Goal: Find specific page/section: Find specific page/section

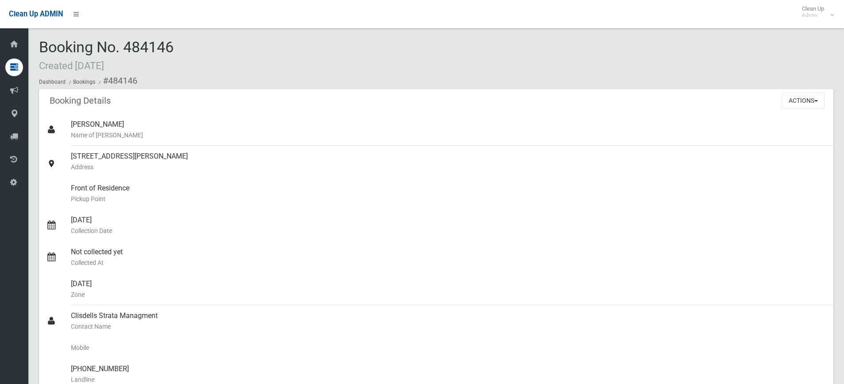
scroll to position [20, 0]
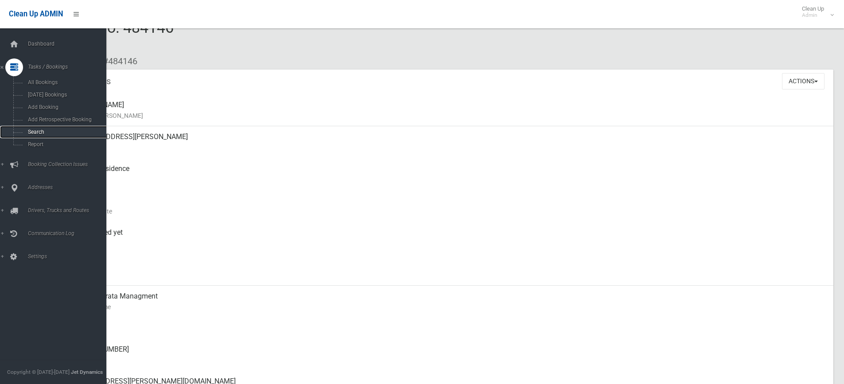
click at [45, 134] on span "Search" at bounding box center [65, 132] width 80 height 6
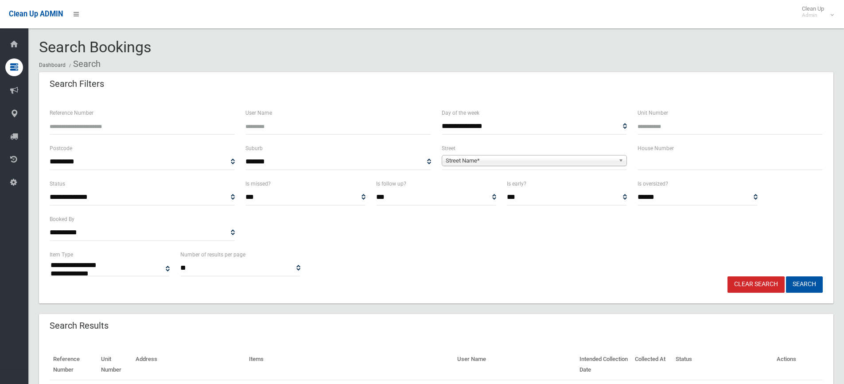
select select
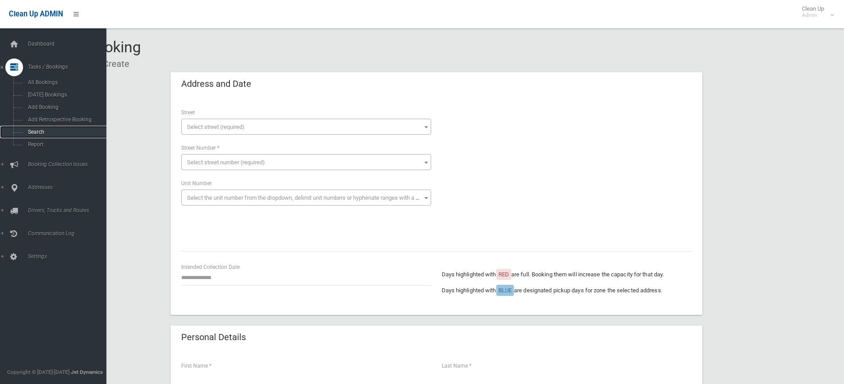
click at [39, 129] on link "Search" at bounding box center [56, 132] width 113 height 12
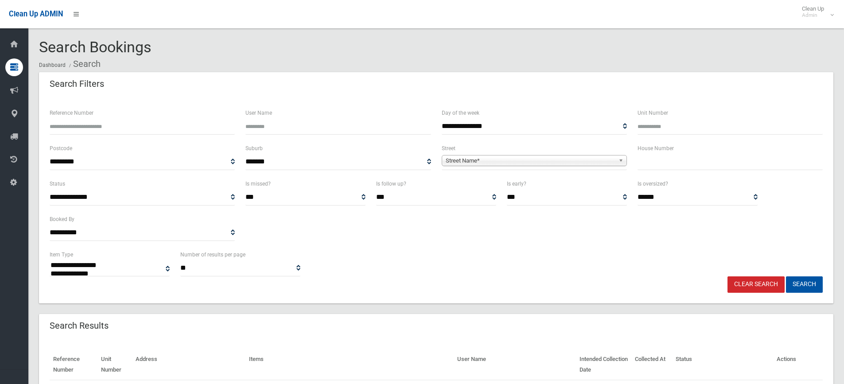
select select
